Goal: Use online tool/utility: Utilize a website feature to perform a specific function

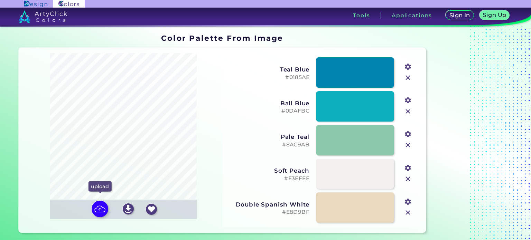
click at [90, 211] on div "upload" at bounding box center [100, 210] width 22 height 18
click at [0, 0] on input "file" at bounding box center [0, 0] width 0 height 0
type input "#909bc8"
type input "#581e79"
type input "#4b6d98"
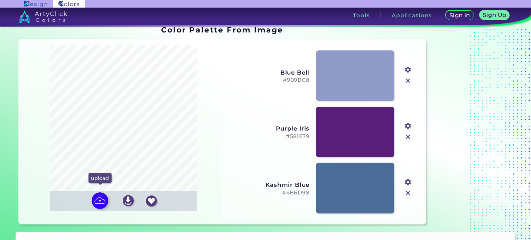
scroll to position [8, 0]
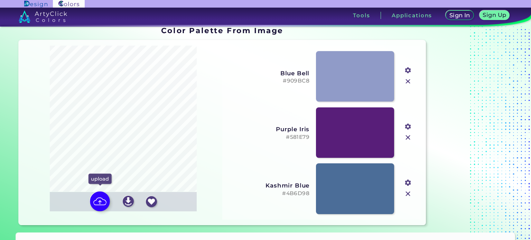
click at [103, 199] on img at bounding box center [100, 201] width 20 height 20
click at [0, 0] on input "file" at bounding box center [0, 0] width 0 height 0
type input "#0f1a4b"
type input "#919cc8"
type input "#73519b"
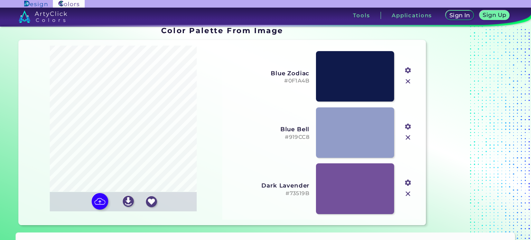
click at [273, 73] on h3 "Blue Zodiac" at bounding box center [268, 73] width 82 height 7
click at [301, 70] on h3 "Blue Zodiac" at bounding box center [268, 73] width 82 height 7
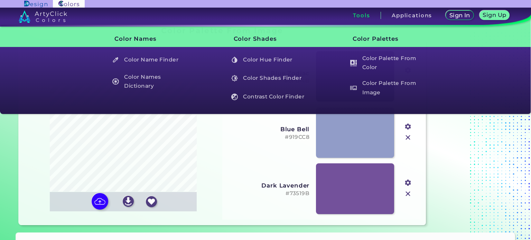
click at [374, 17] on div "Tools" at bounding box center [361, 15] width 39 height 7
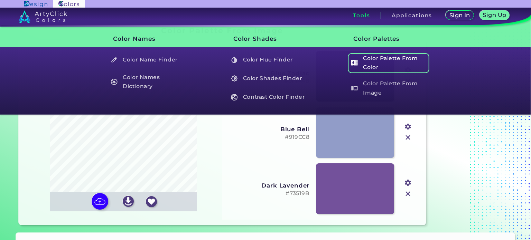
click at [378, 59] on h5 "Color Palette From Color" at bounding box center [388, 63] width 81 height 20
